Goal: Information Seeking & Learning: Learn about a topic

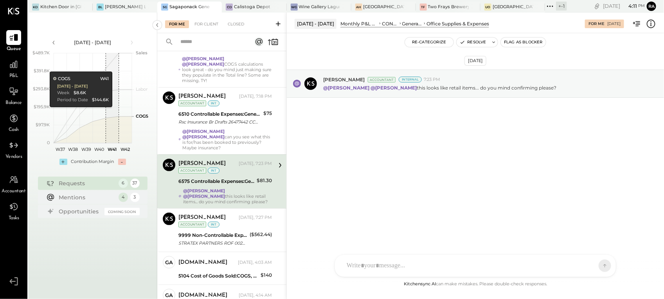
scroll to position [84, 0]
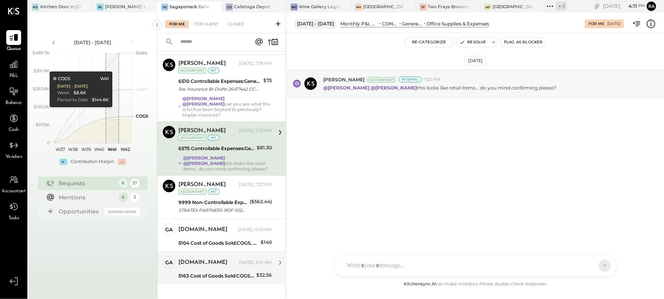
click at [243, 259] on div "[DOMAIN_NAME] [DATE], 4:14 AM" at bounding box center [224, 262] width 93 height 13
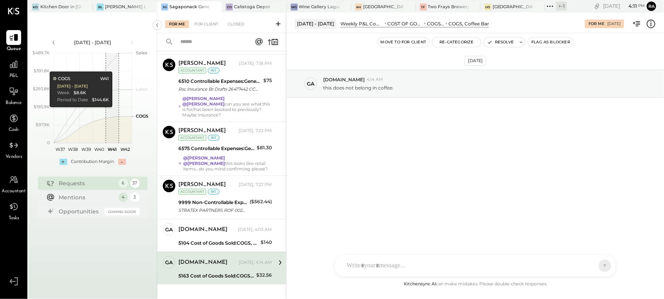
click at [650, 26] on icon at bounding box center [651, 24] width 10 height 10
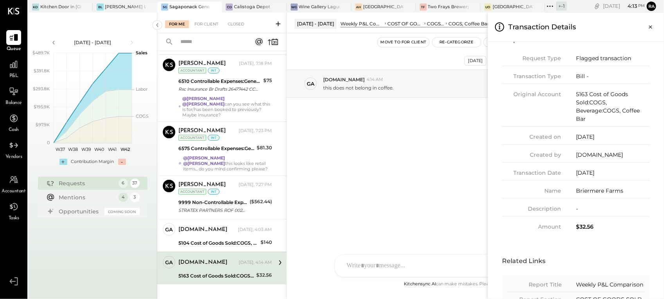
scroll to position [4, 0]
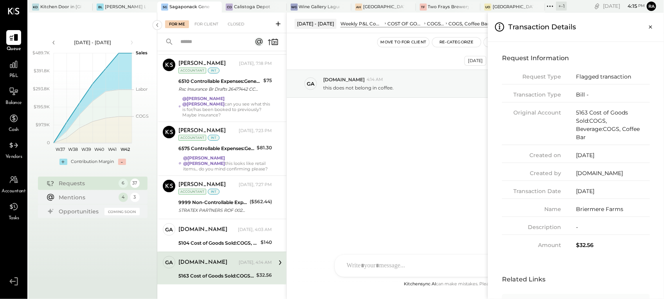
click at [219, 226] on div "For Me For Client Closed Requests [DATE] 6 [PERSON_NAME] Accountant [PERSON_NAM…" at bounding box center [410, 156] width 506 height 287
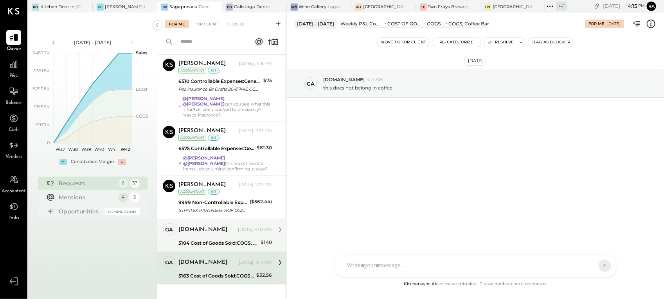
click at [218, 227] on div "[DOMAIN_NAME] [DATE], 4:03 AM 5104 Cost of Goods Sold:COGS, Fresh Produce & Flo…" at bounding box center [224, 235] width 93 height 25
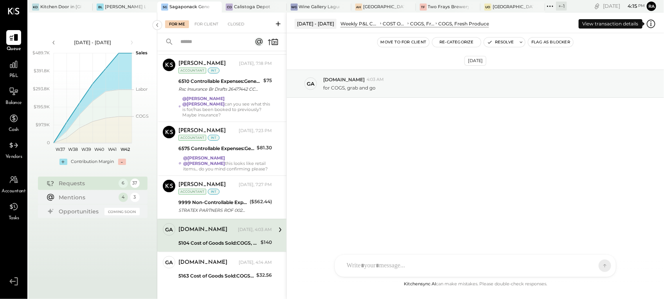
click at [650, 26] on icon at bounding box center [651, 24] width 10 height 10
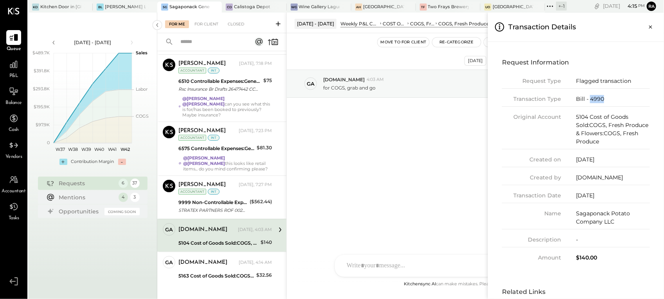
drag, startPoint x: 605, startPoint y: 103, endPoint x: 589, endPoint y: 100, distance: 16.6
click at [589, 100] on div "Transaction Type Bill - 4990" at bounding box center [576, 101] width 148 height 12
copy div "4990"
click at [651, 24] on icon "Close panel" at bounding box center [650, 27] width 8 height 8
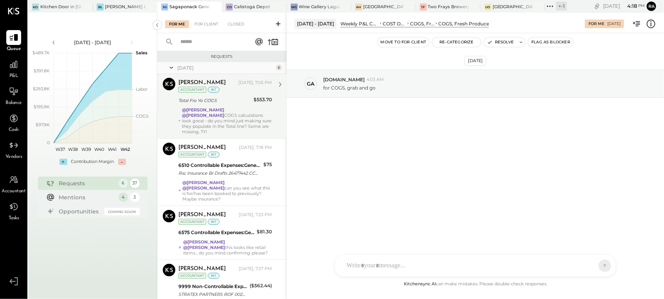
click at [226, 113] on div "@[PERSON_NAME] @[PERSON_NAME] COGS calculations look great - do you mind just m…" at bounding box center [227, 120] width 90 height 27
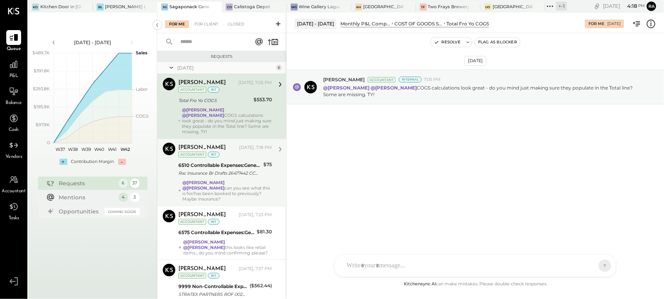
click at [202, 169] on div "Rsc Insurance Br Drafts 26477442 CCD ID: 9175731033" at bounding box center [219, 173] width 83 height 8
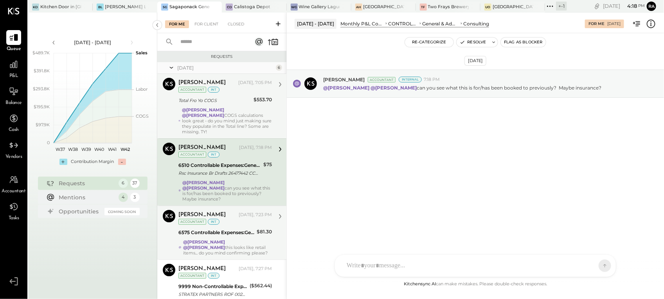
click at [217, 215] on div "[PERSON_NAME] [DATE], 7:23 PM Accountant int" at bounding box center [224, 218] width 93 height 16
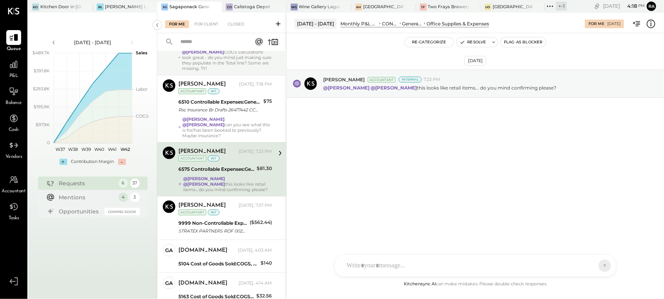
scroll to position [84, 0]
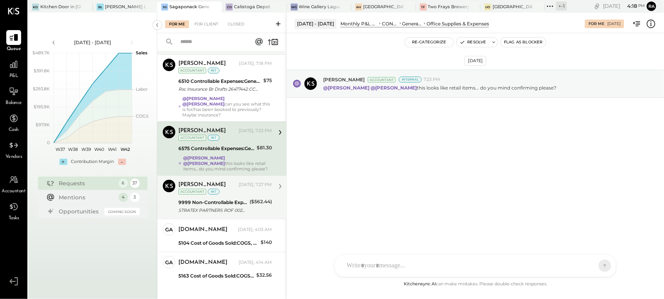
click at [223, 206] on div "STRATEX PARTNERS ROF 0020 CCD ID: XXXXXX0473" at bounding box center [212, 210] width 69 height 8
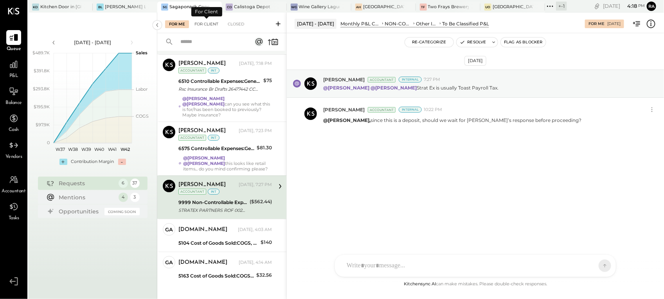
click at [203, 23] on div "For Client" at bounding box center [206, 24] width 32 height 8
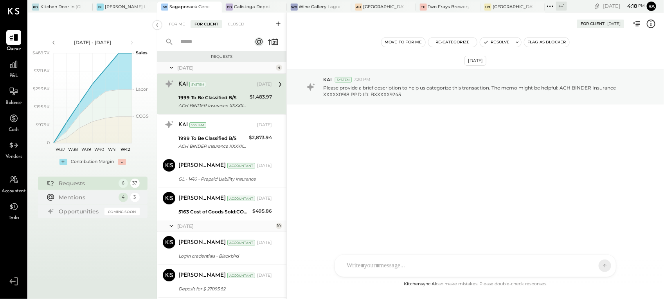
click at [206, 41] on input "text" at bounding box center [211, 42] width 71 height 13
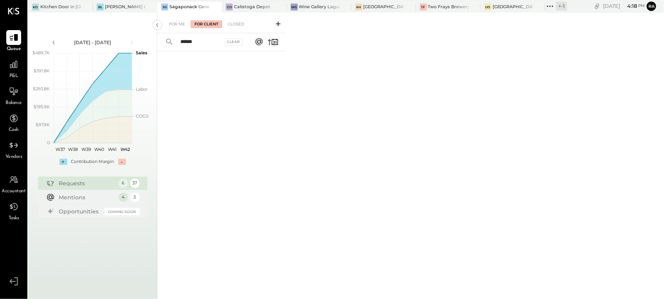
type input "******"
click at [178, 26] on div "For Me" at bounding box center [177, 24] width 24 height 8
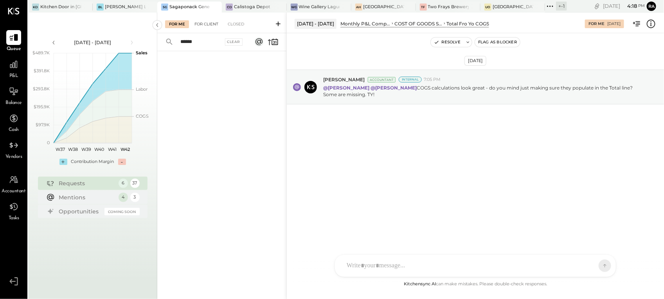
click at [204, 20] on div "For Client" at bounding box center [206, 24] width 32 height 8
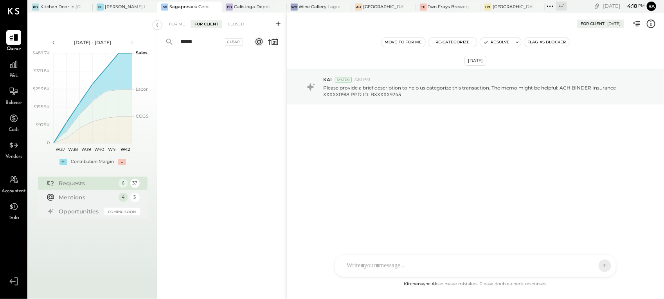
drag, startPoint x: 203, startPoint y: 39, endPoint x: 176, endPoint y: 44, distance: 27.4
click at [176, 44] on input "******" at bounding box center [199, 42] width 47 height 13
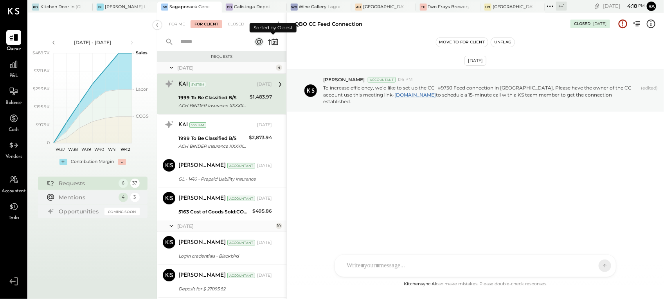
click at [271, 37] on icon at bounding box center [272, 41] width 11 height 11
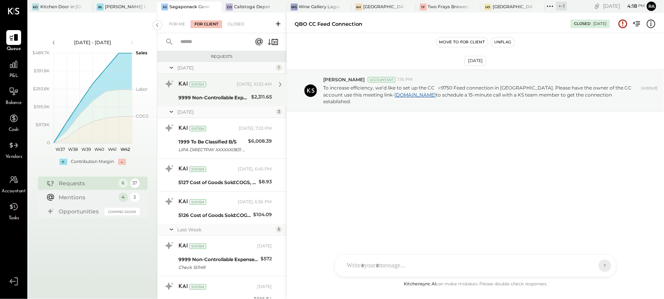
click at [234, 95] on div "9999 Non-Controllable Expenses:Other Income and Expenses:To Be Classified P&L" at bounding box center [213, 98] width 70 height 8
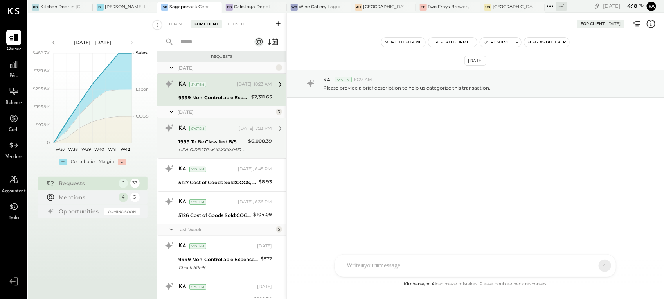
click at [227, 131] on div "KAI System" at bounding box center [207, 129] width 59 height 8
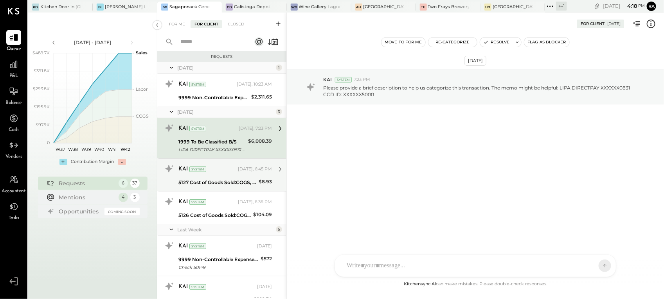
click at [228, 175] on div "KAI System [DATE], 6:45 PM" at bounding box center [224, 169] width 93 height 13
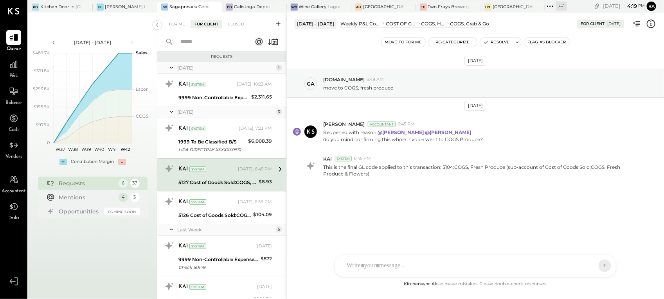
scroll to position [49, 0]
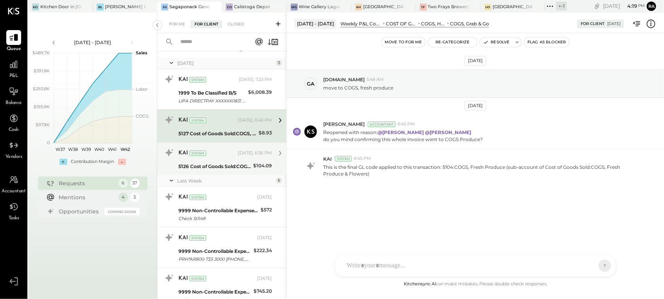
click at [226, 162] on div "5126 Cost of Goods Sold:COGS, House Made Food:COGS, Breakfast" at bounding box center [214, 166] width 72 height 9
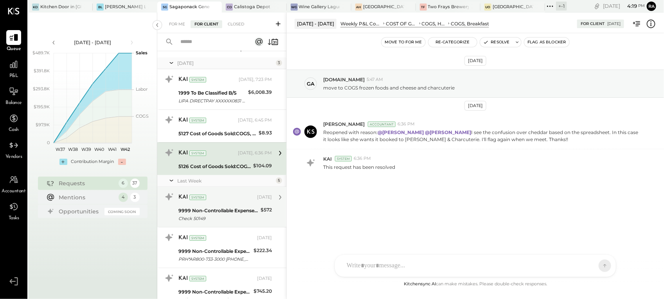
click at [220, 220] on div "Check 50149" at bounding box center [218, 219] width 80 height 8
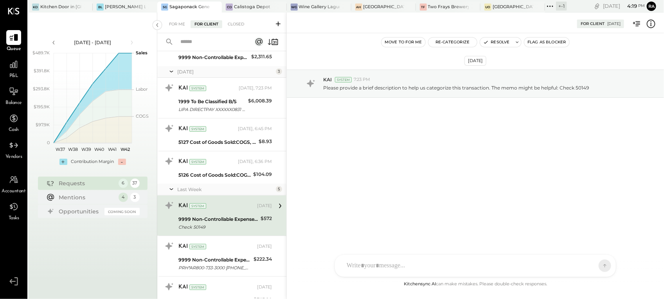
scroll to position [98, 0]
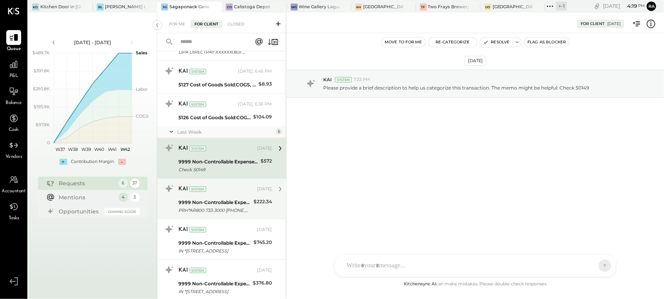
click at [221, 198] on div "9999 Non-Controllable Expenses:Other Income and Expenses:To Be Classified P&L P…" at bounding box center [214, 206] width 73 height 17
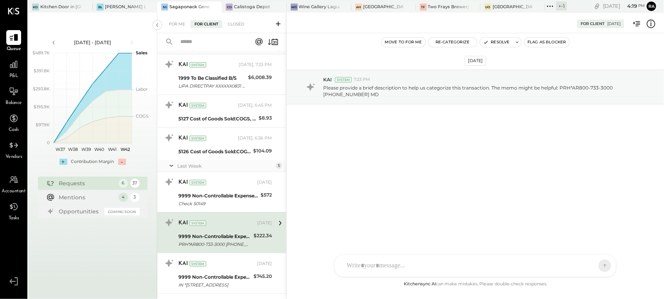
scroll to position [49, 0]
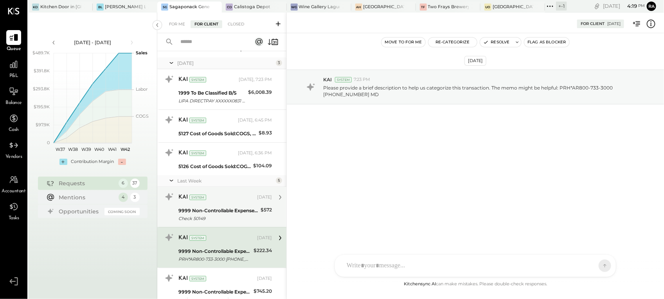
click at [231, 209] on div "9999 Non-Controllable Expenses:Other Income and Expenses:To Be Classified P&L" at bounding box center [218, 211] width 80 height 8
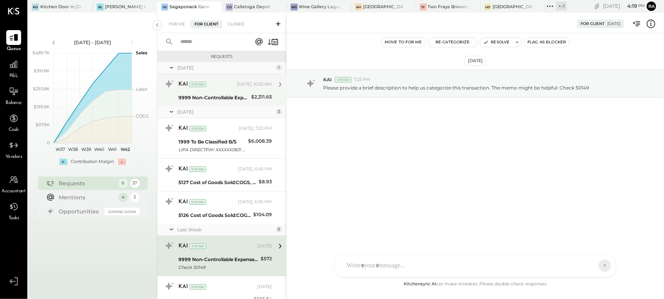
click at [229, 98] on div "9999 Non-Controllable Expenses:Other Income and Expenses:To Be Classified P&L" at bounding box center [213, 98] width 70 height 8
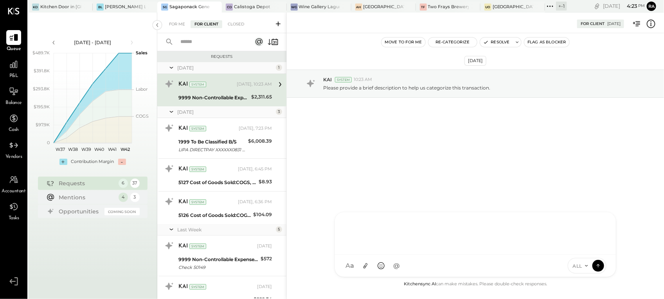
click at [385, 248] on div at bounding box center [475, 232] width 265 height 31
type input "****"
click at [390, 228] on span "[DOMAIN_NAME]" at bounding box center [409, 229] width 61 height 7
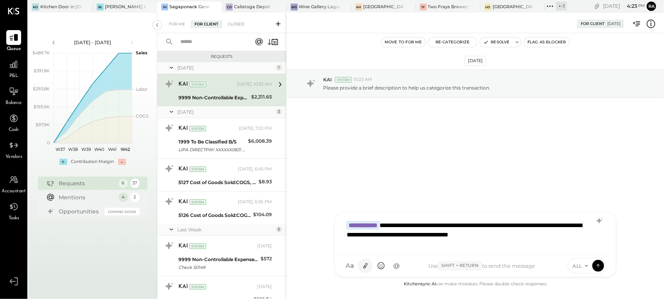
click at [366, 267] on icon at bounding box center [365, 266] width 4 height 5
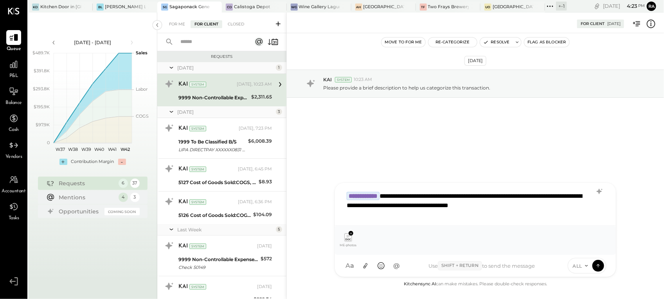
click at [583, 206] on div "**********" at bounding box center [475, 203] width 265 height 31
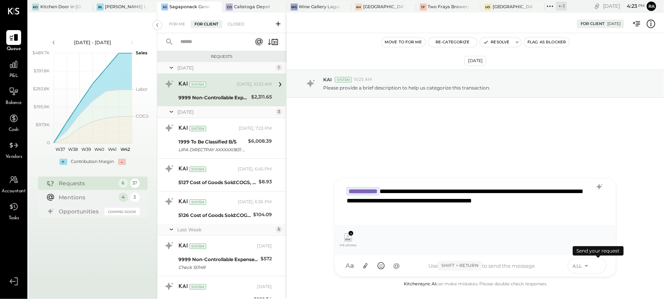
click at [599, 265] on icon at bounding box center [597, 265] width 3 height 2
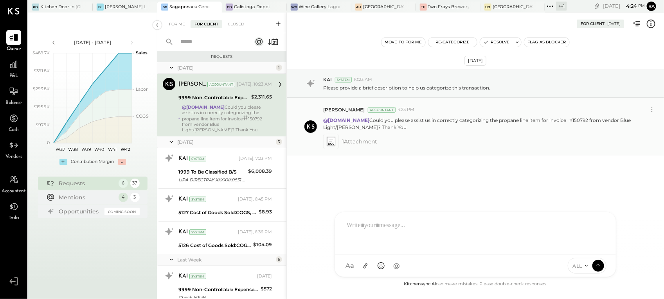
click at [333, 140] on icon at bounding box center [330, 141] width 8 height 9
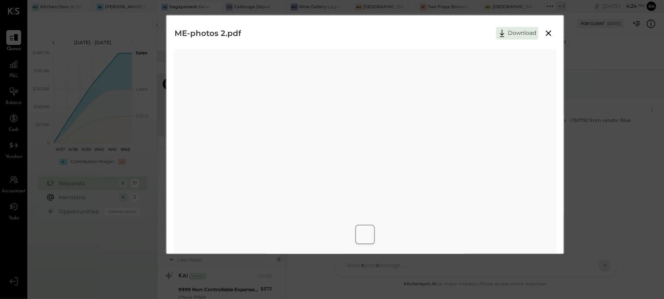
click at [550, 30] on icon at bounding box center [548, 33] width 9 height 9
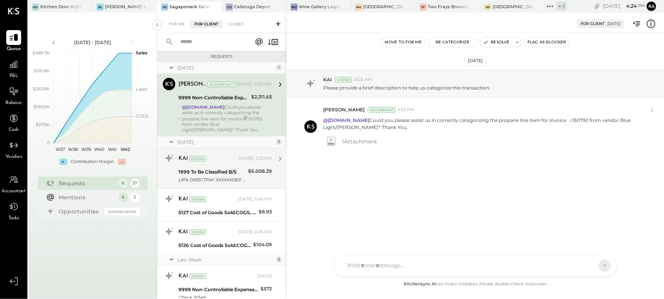
click at [233, 174] on div "1999 To Be Classified B/S" at bounding box center [211, 172] width 67 height 8
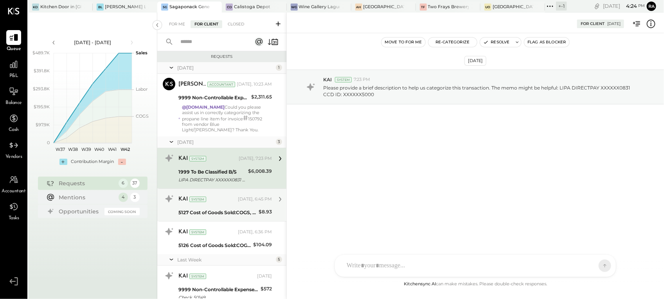
click at [238, 201] on div "[DATE], 6:45 PM" at bounding box center [255, 199] width 34 height 6
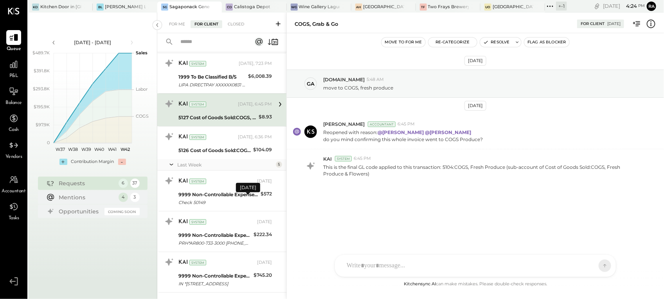
scroll to position [98, 0]
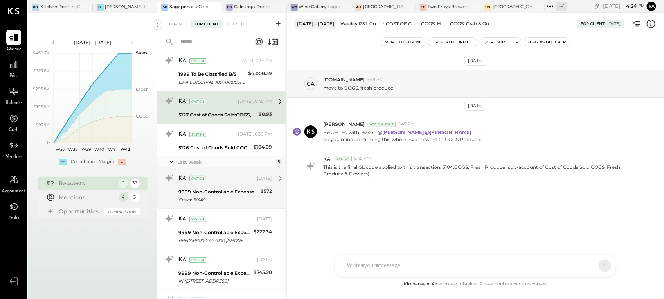
click at [224, 181] on div "KAI System" at bounding box center [216, 179] width 77 height 8
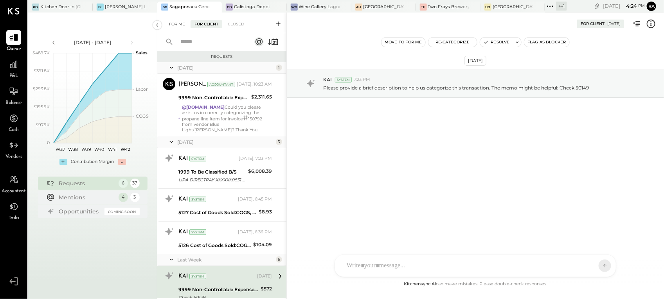
click at [178, 24] on div "For Me" at bounding box center [177, 24] width 24 height 8
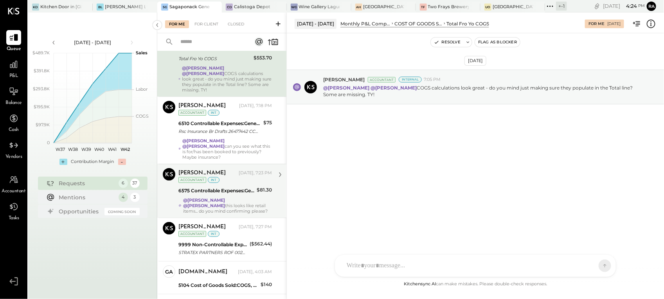
scroll to position [84, 0]
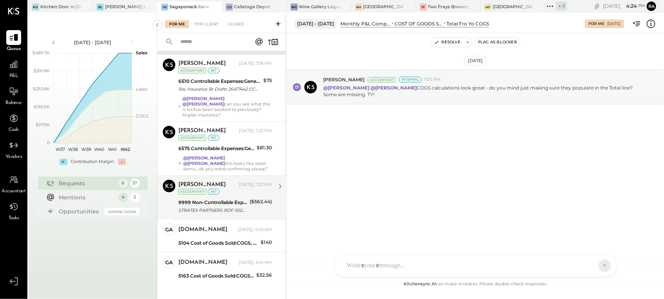
click at [242, 199] on div "9999 Non-Controllable Expenses:Other Income and Expenses:To Be Classified P&L" at bounding box center [212, 203] width 69 height 8
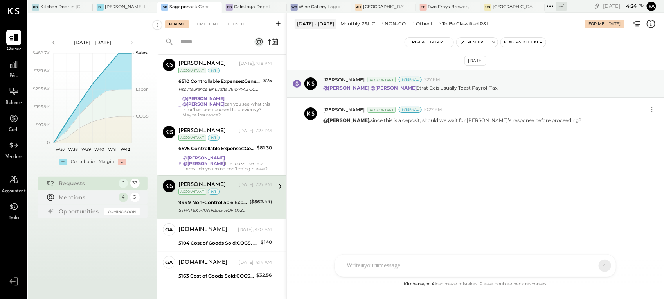
click at [651, 25] on icon at bounding box center [650, 23] width 1 height 5
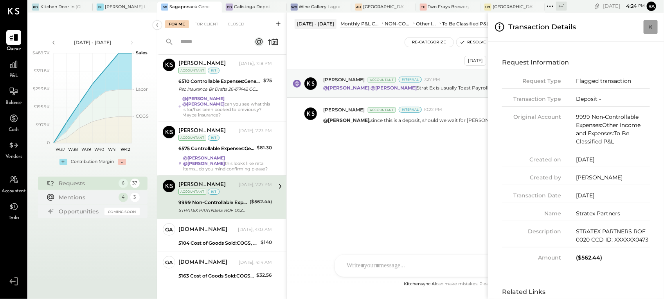
click at [651, 24] on icon "Close panel" at bounding box center [650, 27] width 8 height 8
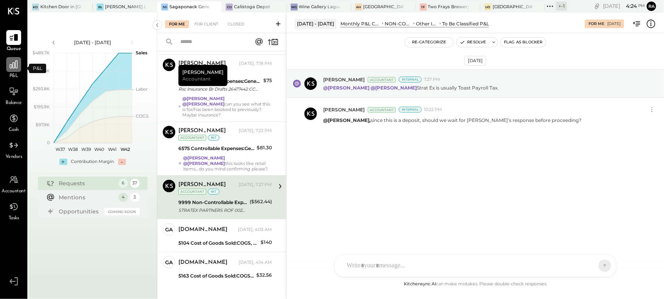
click at [17, 70] on div at bounding box center [13, 64] width 15 height 15
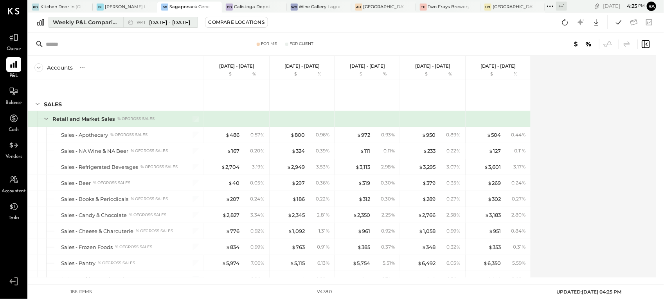
click at [89, 24] on div "Weekly P&L Comparison" at bounding box center [86, 22] width 66 height 8
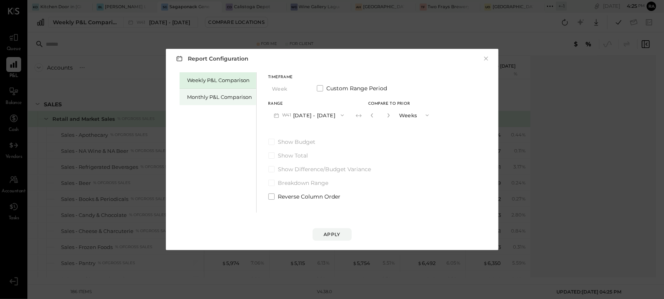
click at [222, 96] on div "Monthly P&L Comparison" at bounding box center [219, 96] width 65 height 7
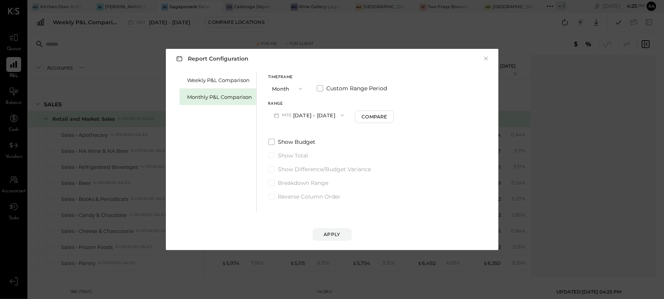
click at [316, 118] on button "M10 [DATE] - [DATE]" at bounding box center [308, 115] width 81 height 14
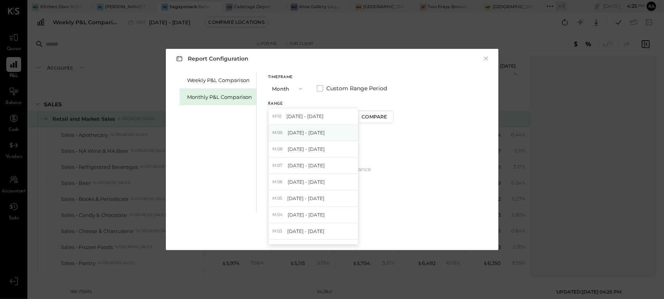
click at [314, 137] on div "M09 [DATE] - [DATE]" at bounding box center [313, 133] width 89 height 16
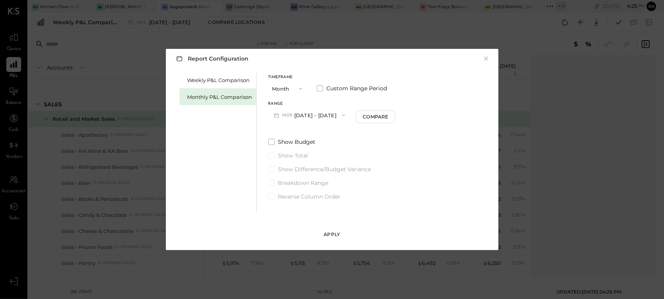
click at [340, 237] on button "Apply" at bounding box center [331, 234] width 39 height 13
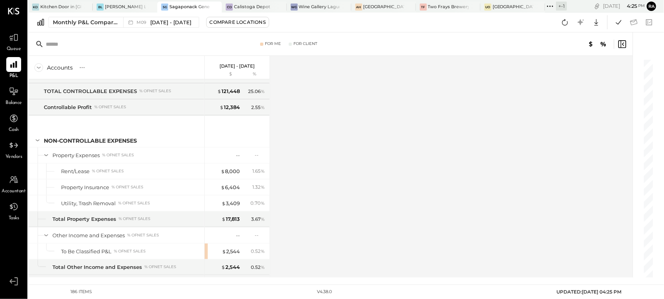
scroll to position [2688, 0]
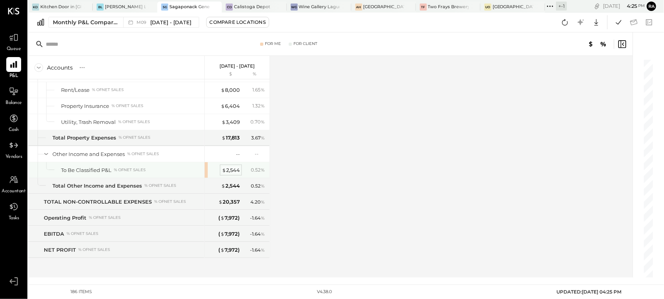
click at [235, 169] on div "$ 2,544" at bounding box center [231, 170] width 18 height 7
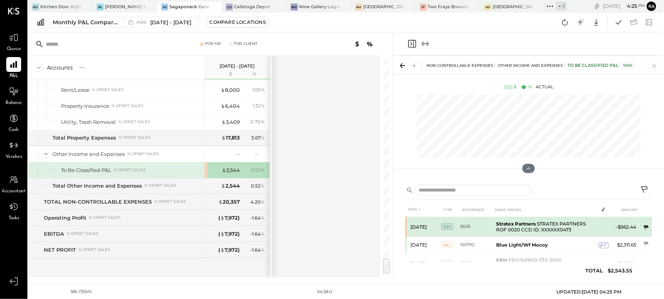
click at [643, 226] on icon at bounding box center [645, 227] width 5 height 5
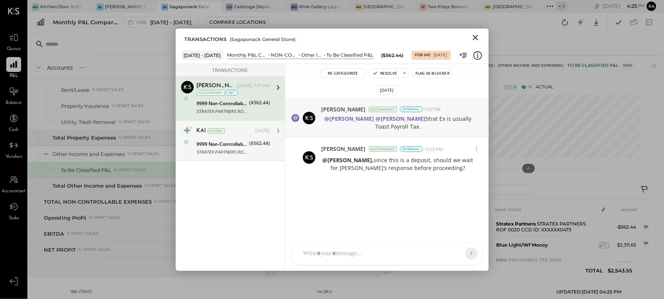
click at [226, 149] on div "STRATEX PARTNERS ROF 0020 CCD ID: XXXXXX0473" at bounding box center [222, 152] width 50 height 8
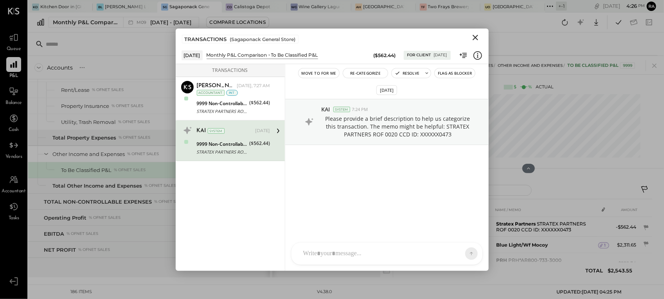
click at [364, 247] on div at bounding box center [386, 254] width 191 height 22
click at [375, 212] on div at bounding box center [386, 220] width 175 height 31
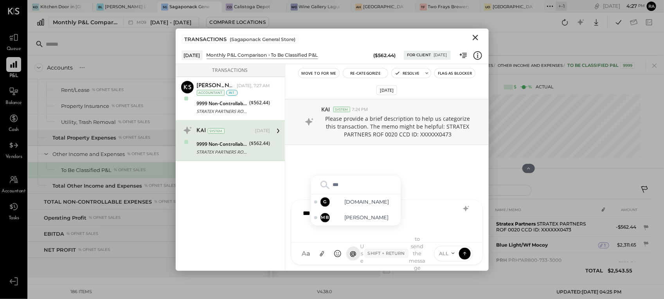
type input "****"
click at [360, 217] on span "[DOMAIN_NAME]" at bounding box center [366, 217] width 61 height 7
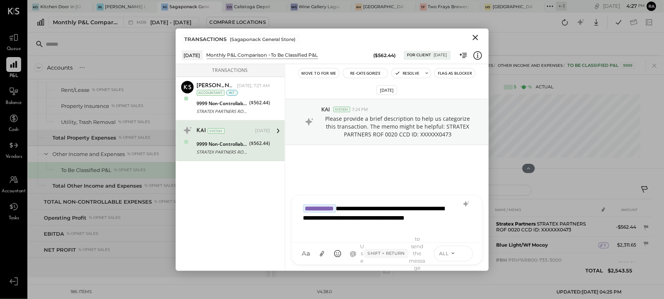
click at [462, 253] on icon at bounding box center [464, 253] width 7 height 8
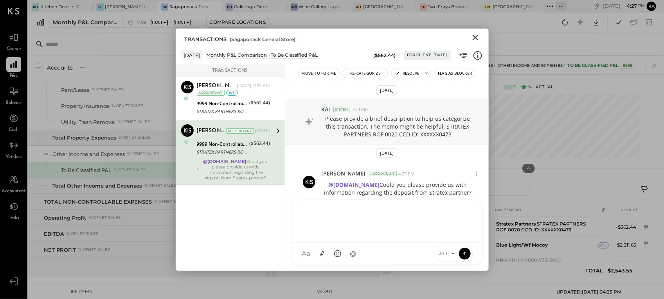
click at [475, 38] on icon "Close" at bounding box center [474, 37] width 5 height 5
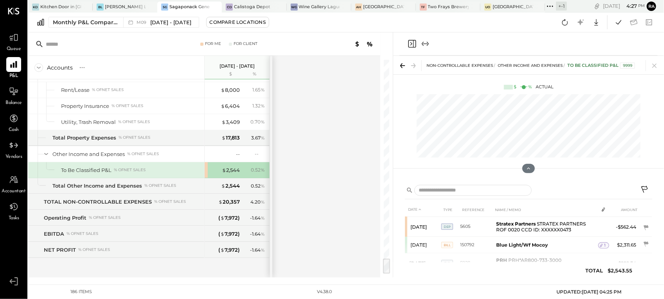
click at [13, 47] on span "Queue" at bounding box center [14, 49] width 14 height 7
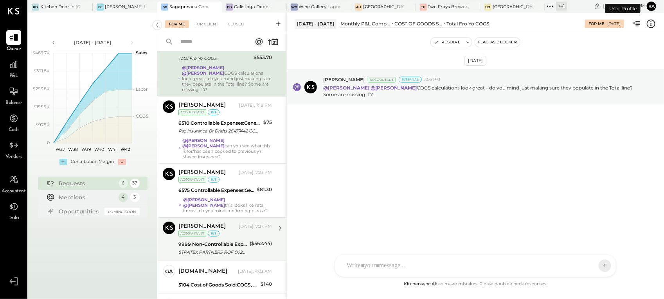
scroll to position [84, 0]
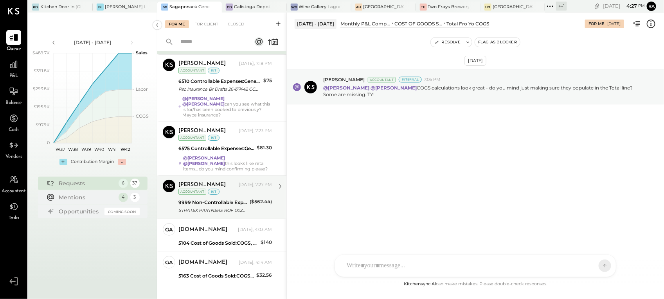
click at [253, 198] on div "($562.44)" at bounding box center [260, 202] width 22 height 8
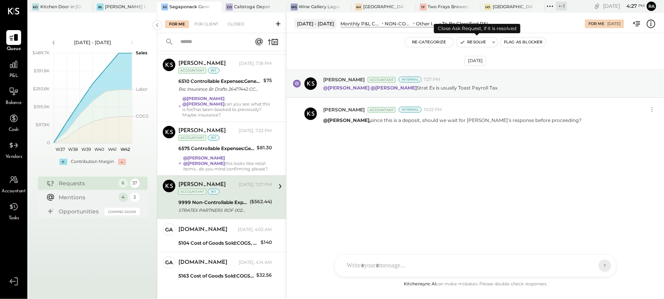
click at [469, 43] on button "Resolve" at bounding box center [472, 42] width 33 height 9
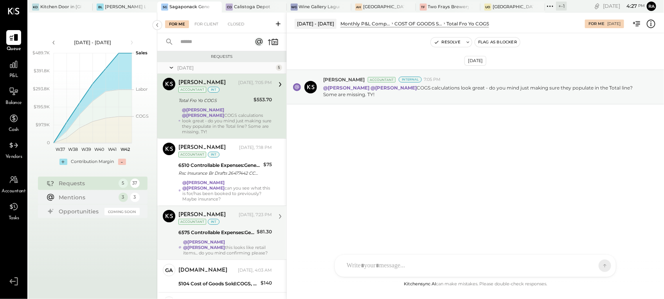
click at [235, 229] on div "6575 Controllable Expenses:General & Administrative Expenses:Office Supplies & …" at bounding box center [216, 233] width 76 height 8
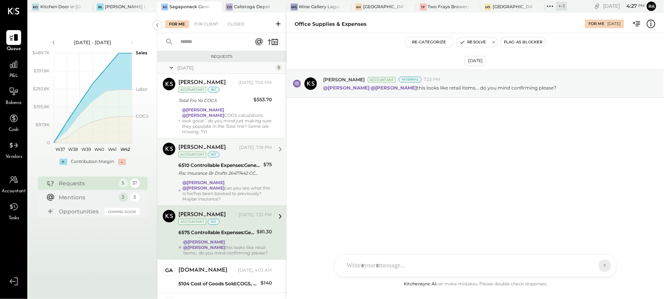
click at [228, 172] on div "Rsc Insurance Br Drafts 26477442 CCD ID: 9175731033" at bounding box center [219, 173] width 83 height 8
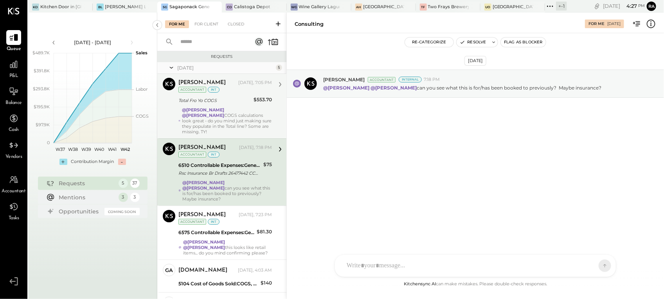
click at [223, 118] on div "@[PERSON_NAME] @[PERSON_NAME] COGS calculations look great - do you mind just m…" at bounding box center [227, 120] width 90 height 27
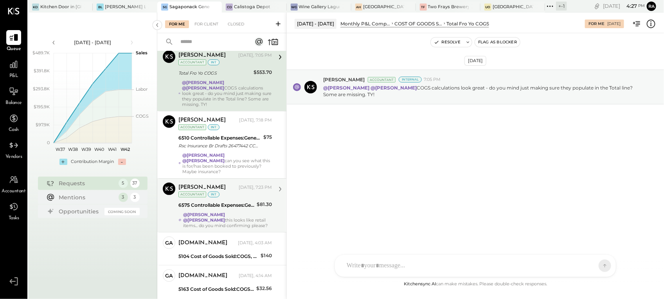
scroll to position [40, 0]
